Goal: Navigation & Orientation: Find specific page/section

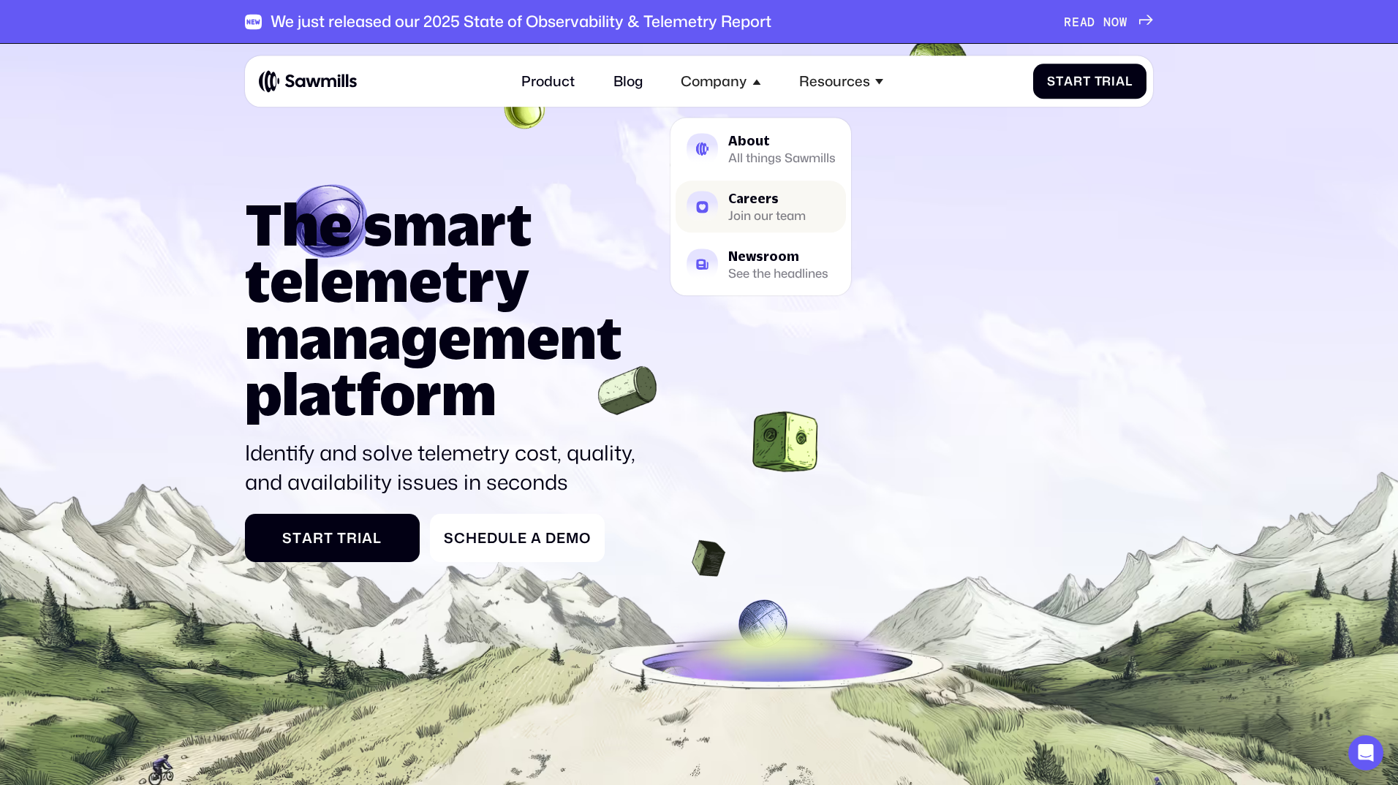
click at [763, 199] on div "Careers" at bounding box center [766, 198] width 77 height 12
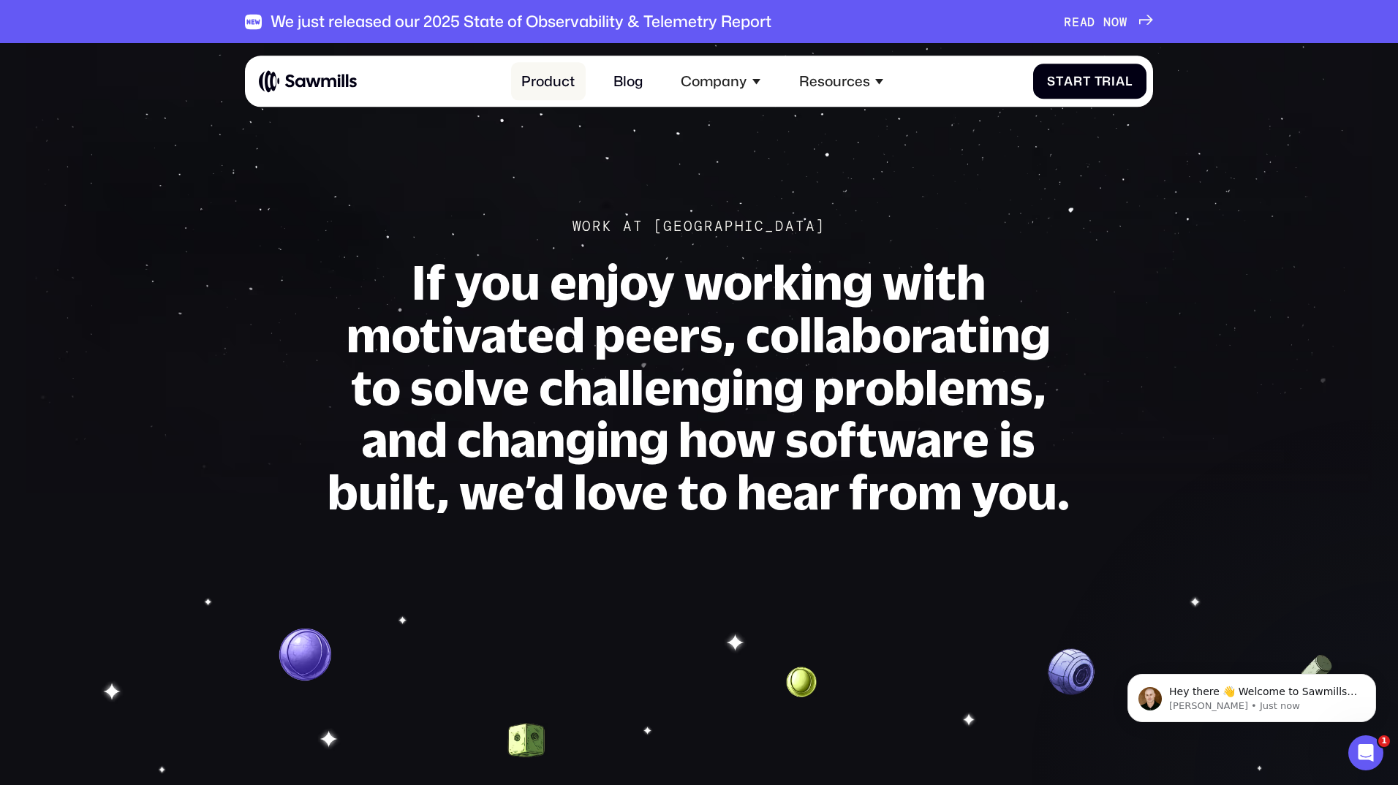
click at [558, 84] on link "Product" at bounding box center [548, 82] width 75 height 38
